Goal: Task Accomplishment & Management: Manage account settings

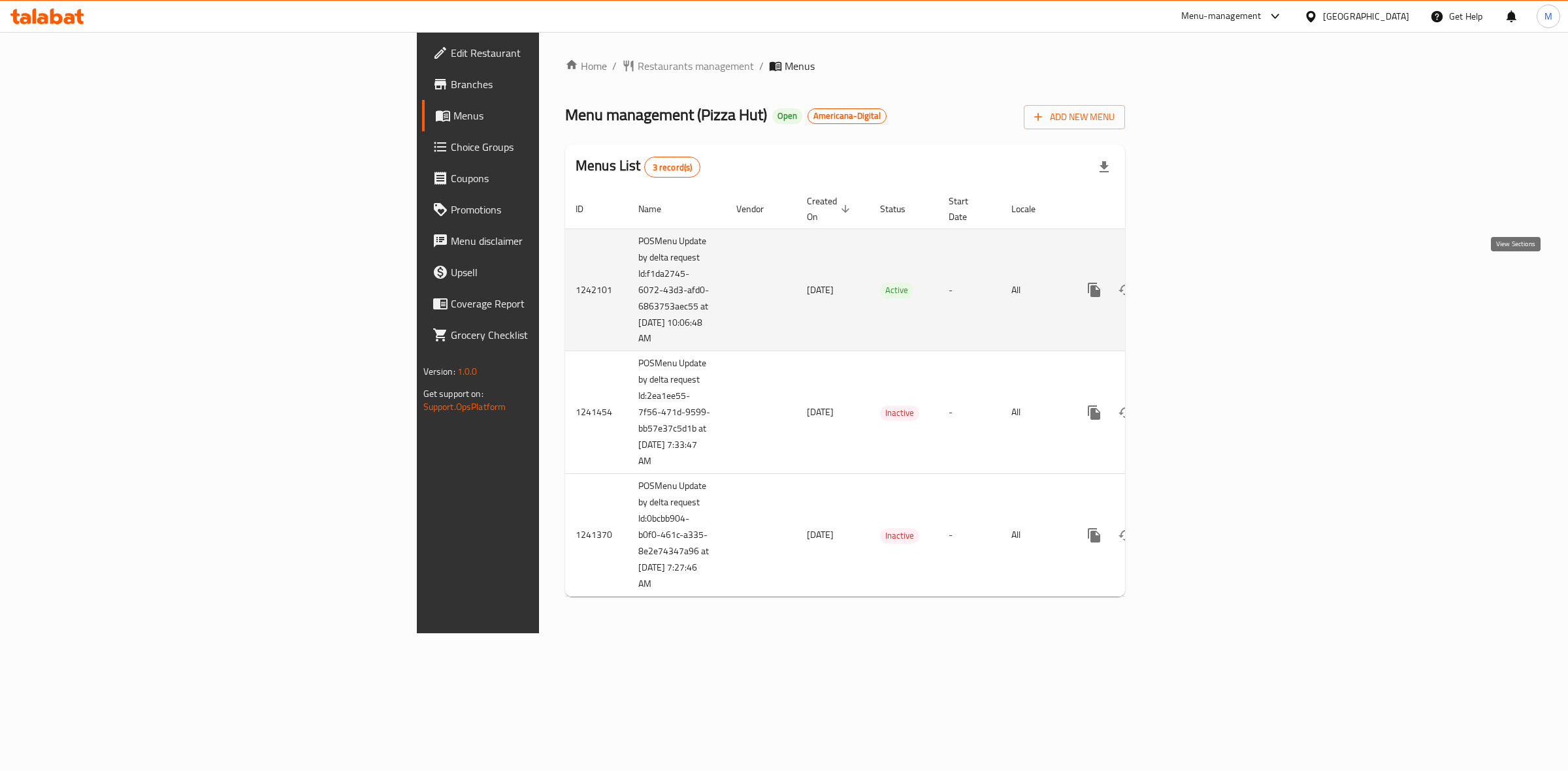
click at [1197, 282] on icon "enhanced table" at bounding box center [1189, 290] width 16 height 16
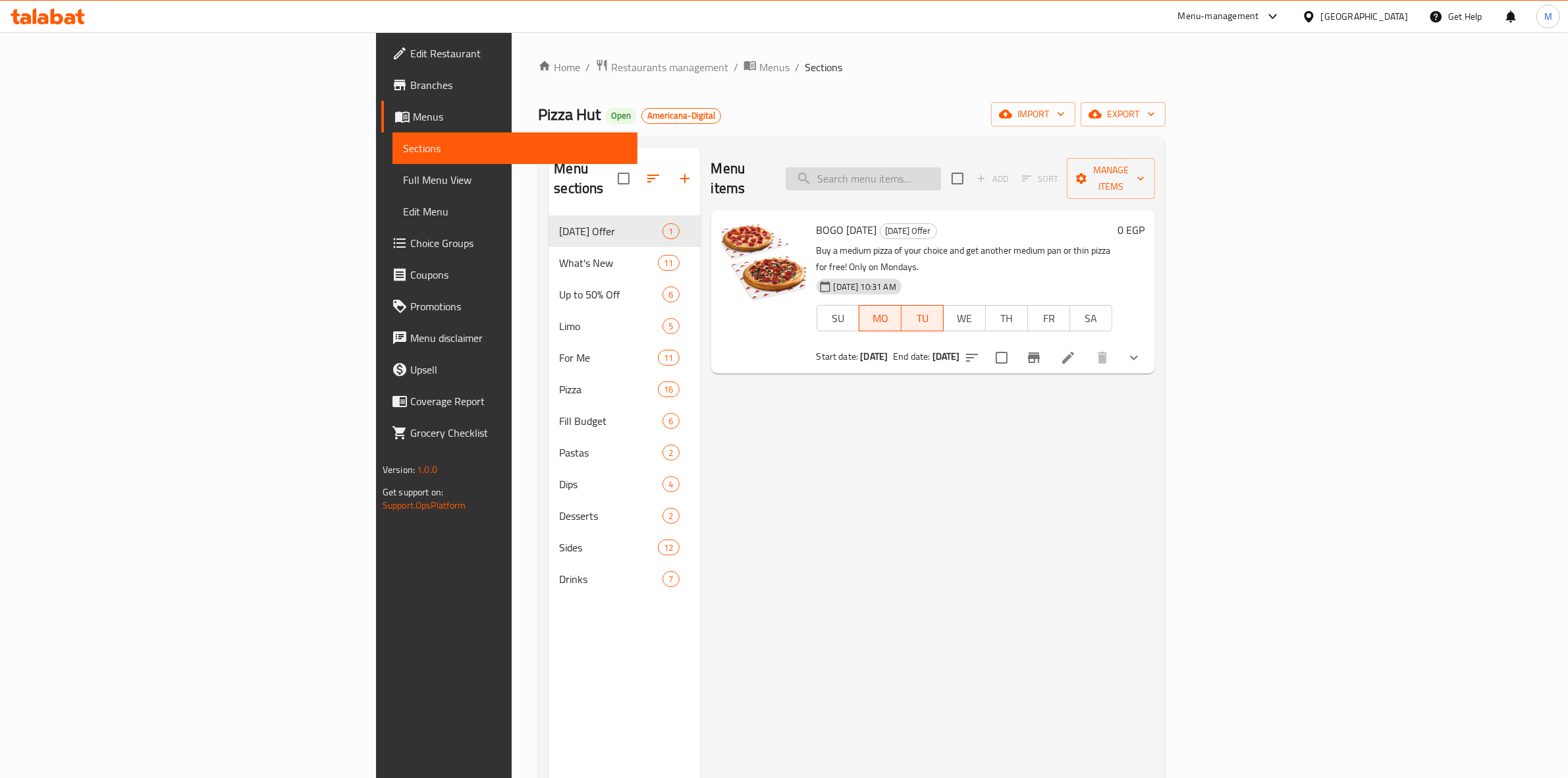
click at [941, 176] on input "search" at bounding box center [863, 179] width 156 height 23
type input "d"
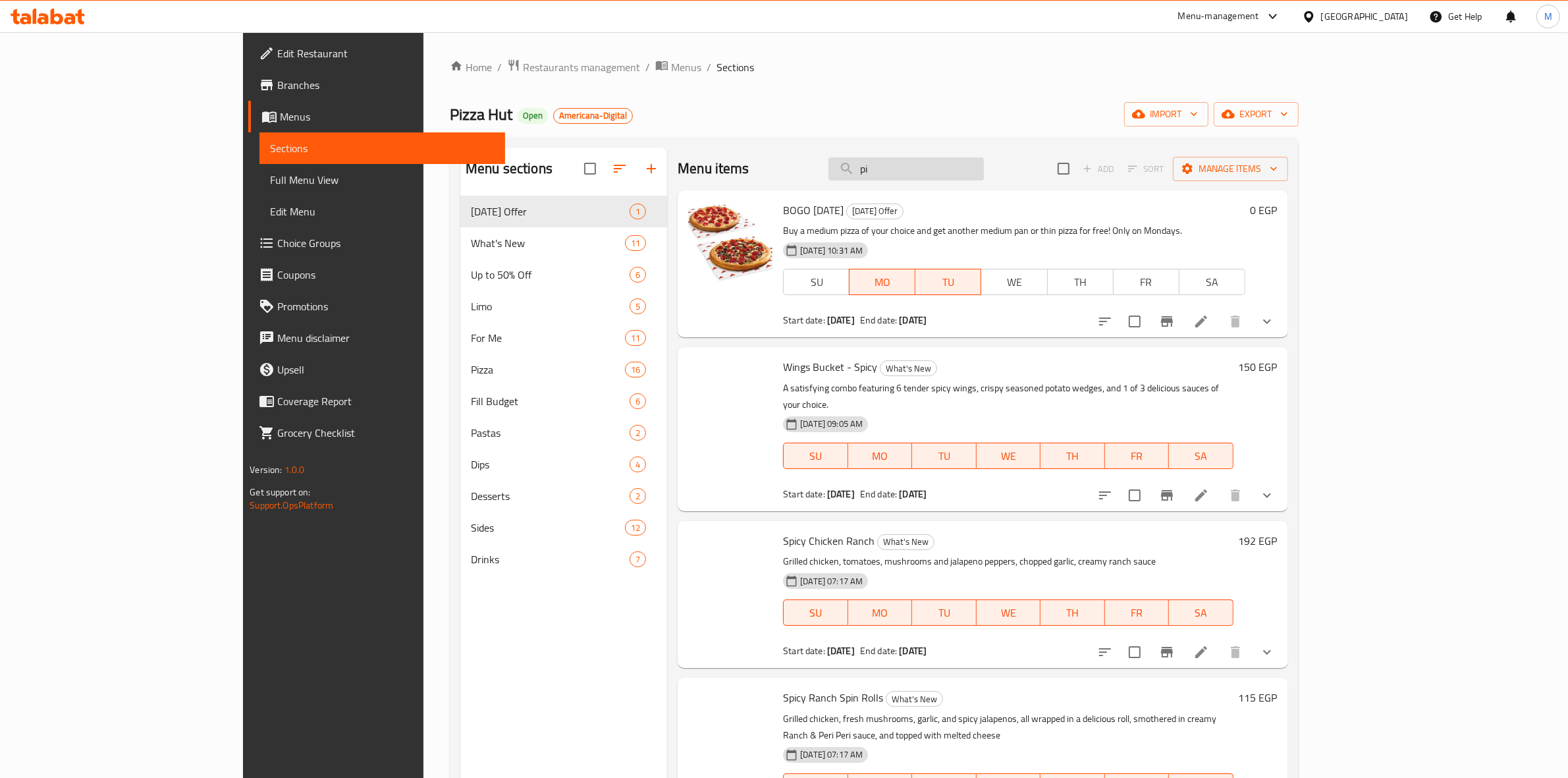
type input "p"
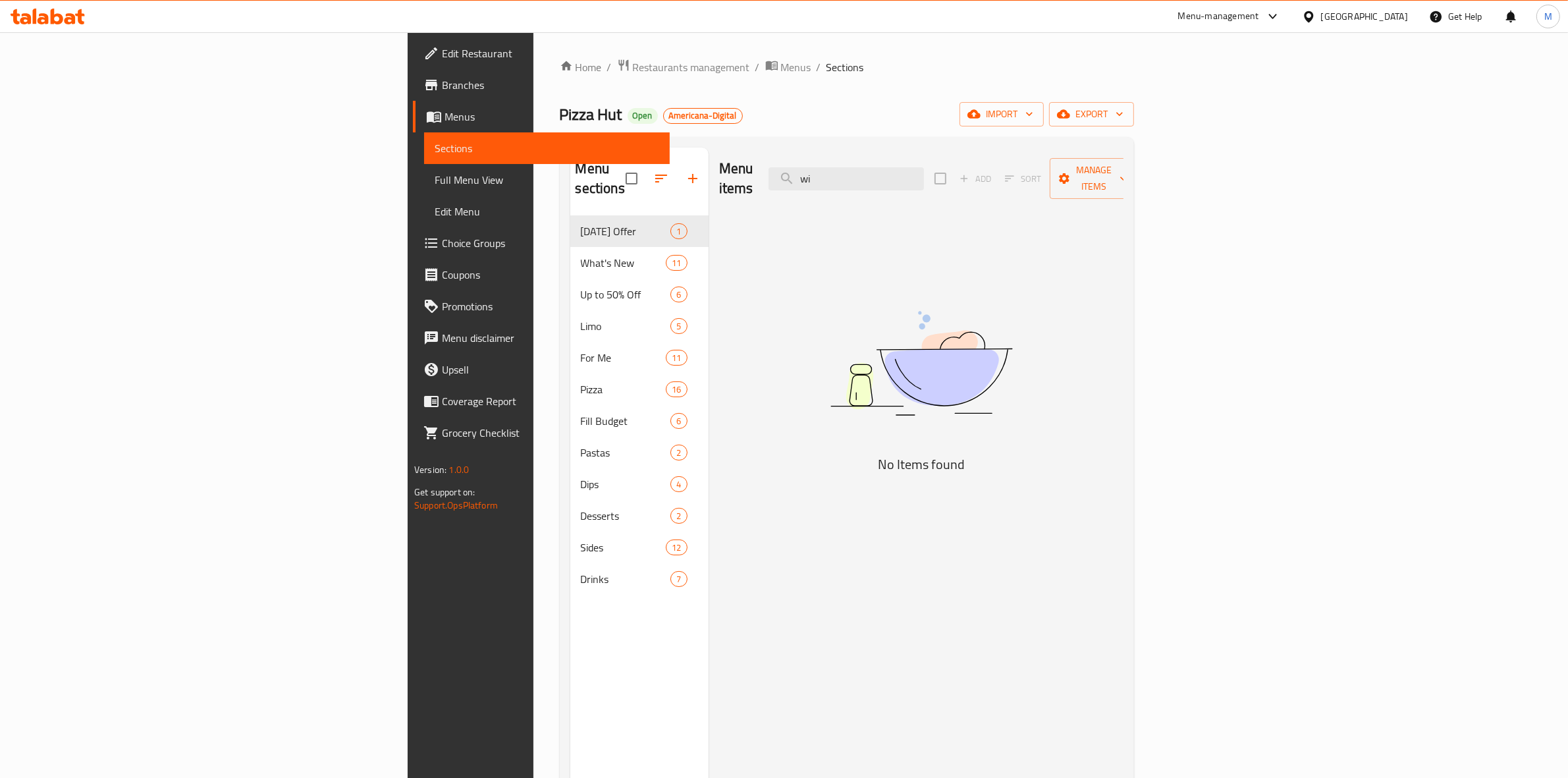
type input "w"
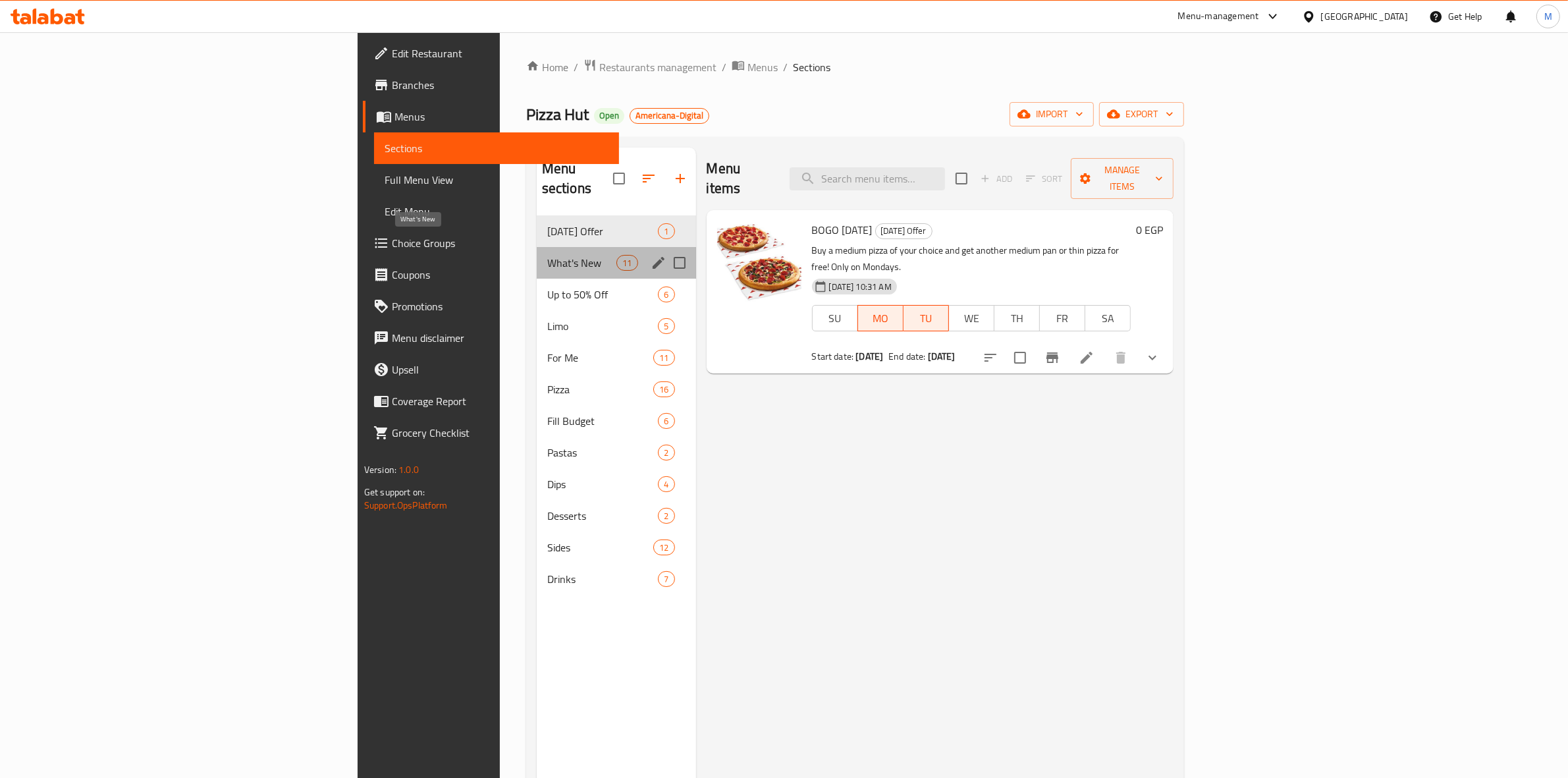
click at [547, 255] on span "What's New" at bounding box center [582, 263] width 70 height 16
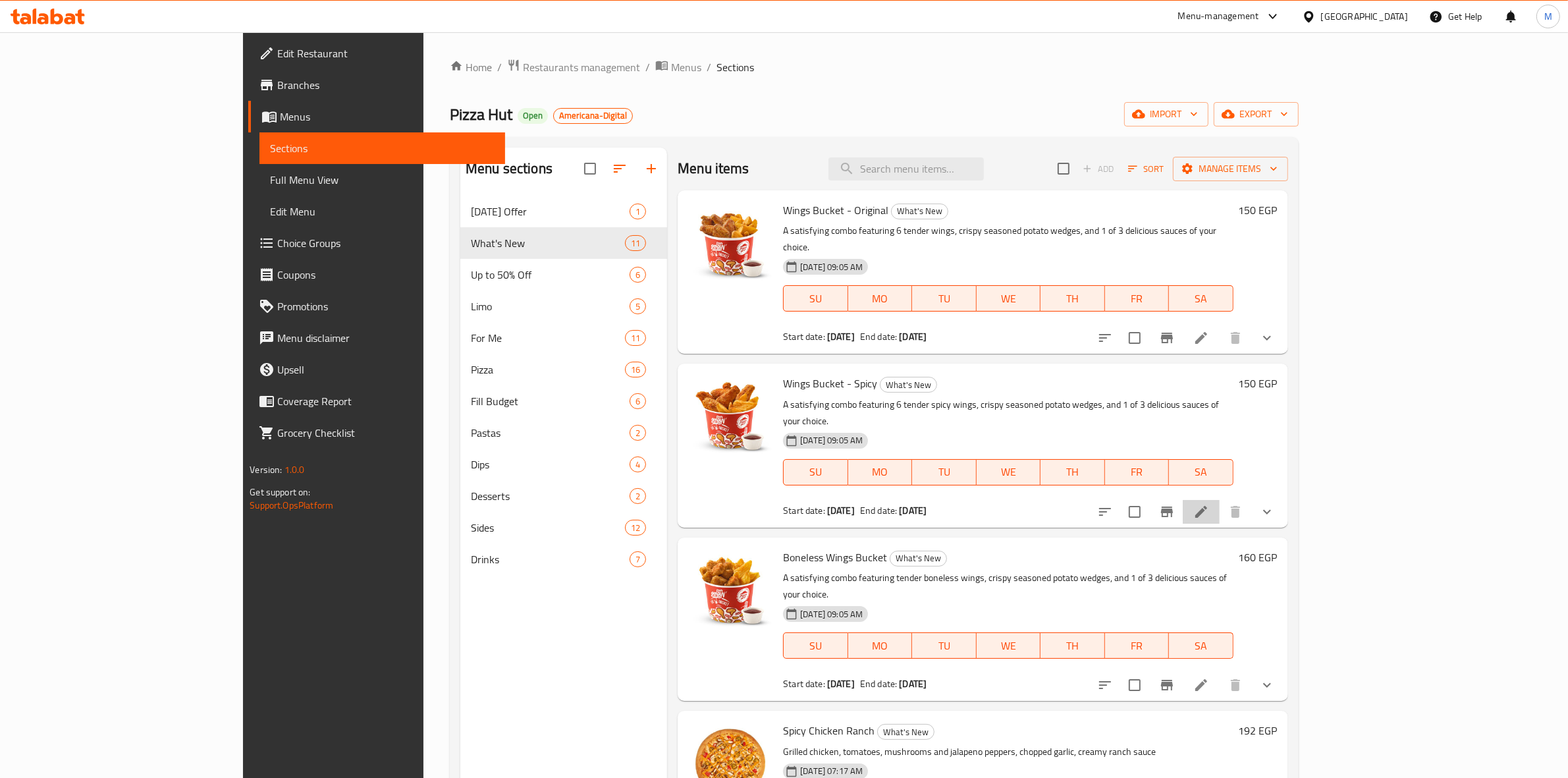
click at [1220, 500] on li at bounding box center [1201, 512] width 37 height 24
